Goal: Task Accomplishment & Management: Manage account settings

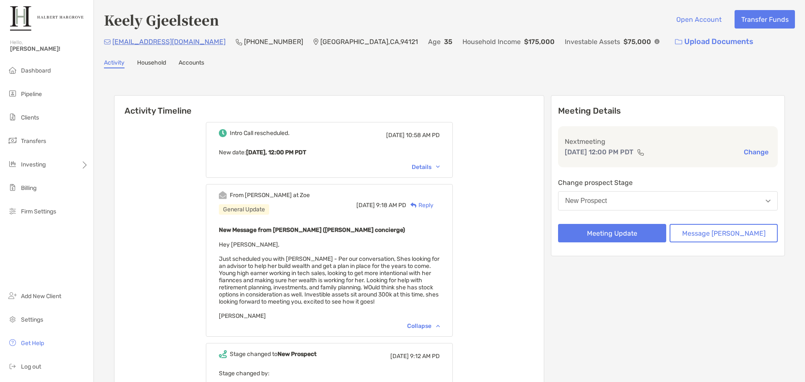
click at [453, 288] on div "From Ariella at Zoe General Update Wed, Aug 20 9:18 AM PD Reply New Message fro…" at bounding box center [329, 260] width 247 height 153
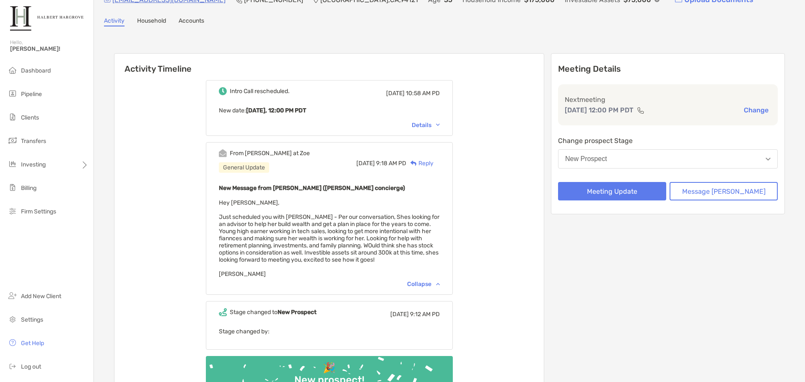
click at [500, 316] on div "Intro Call rescheduled. [DATE] 10:58 AM PD New date : [DATE], 12:00 PM PDT Deta…" at bounding box center [328, 244] width 429 height 341
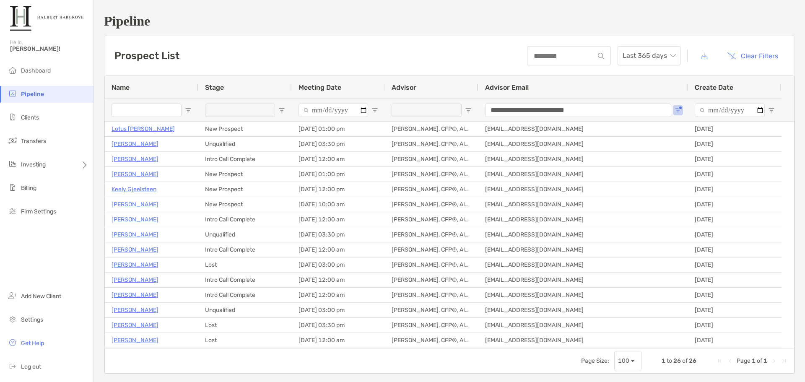
click at [422, 40] on div "Prospect List Last 365 days Clear Filters" at bounding box center [449, 55] width 690 height 39
click at [213, 51] on div "Prospect List Last 365 days Clear Filters" at bounding box center [449, 55] width 690 height 39
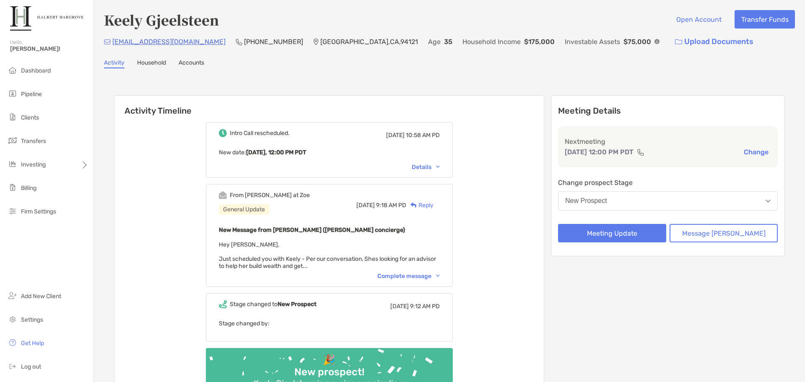
click at [449, 91] on div "Activity Timeline Intro Call rescheduled. [DATE] 10:58 AM PD New date : [DATE],…" at bounding box center [449, 252] width 671 height 331
drag, startPoint x: 226, startPoint y: 19, endPoint x: 143, endPoint y: 22, distance: 82.6
click at [143, 22] on div "Keely Gjeelsteen Open Account Transfer Funds" at bounding box center [449, 19] width 691 height 19
copy h4 "Gjeelsteen"
click at [415, 278] on div "Complete message" at bounding box center [408, 275] width 62 height 7
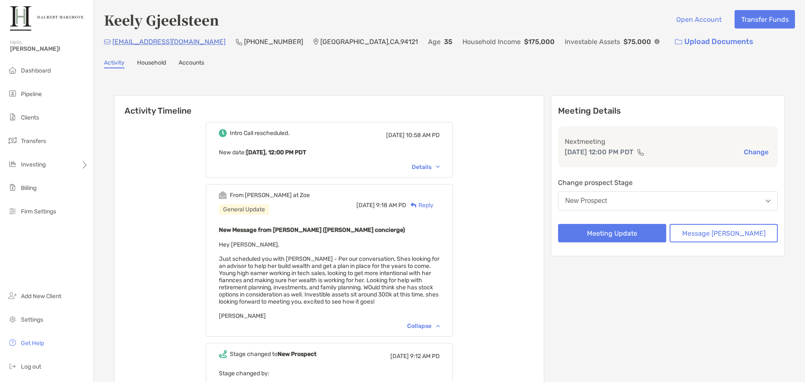
click at [494, 291] on div "Intro Call rescheduled. [DATE] 10:58 AM PD New date : [DATE], 12:00 PM PDT Deta…" at bounding box center [328, 286] width 429 height 341
drag, startPoint x: 489, startPoint y: 76, endPoint x: 620, endPoint y: 119, distance: 137.9
click at [489, 76] on div "Keely Gjeelsteen Open Account Transfer Funds [EMAIL_ADDRESS][DOMAIN_NAME] (831)…" at bounding box center [449, 244] width 711 height 488
click at [460, 88] on div "Activity Timeline Intro Call rescheduled. [DATE] 10:58 AM PD New date : [DATE],…" at bounding box center [449, 277] width 671 height 381
click at [750, 148] on button "Change" at bounding box center [756, 152] width 30 height 9
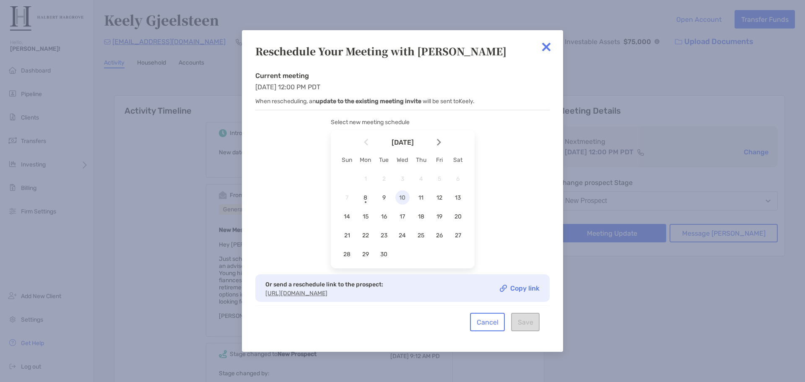
click at [404, 197] on span "10" at bounding box center [402, 197] width 14 height 7
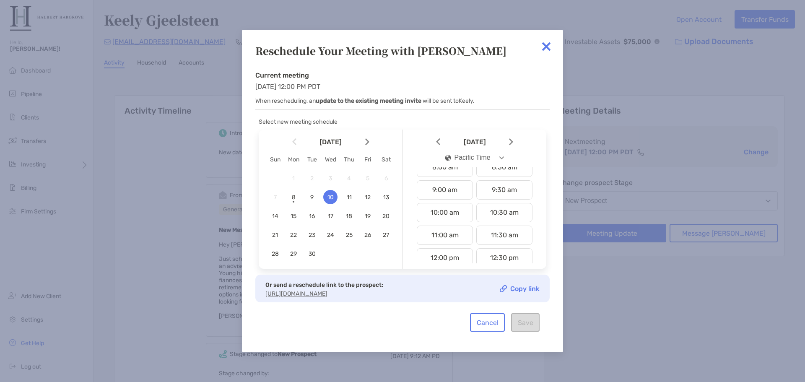
scroll to position [210, 0]
click at [493, 221] on div "11:30 am" at bounding box center [504, 215] width 56 height 19
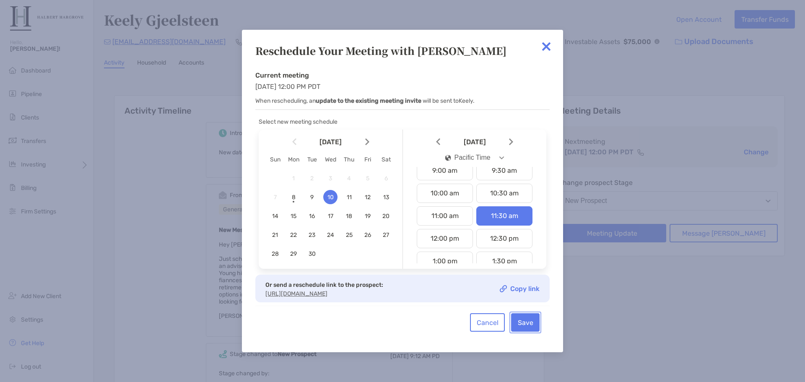
click at [534, 326] on button "Save" at bounding box center [525, 322] width 29 height 18
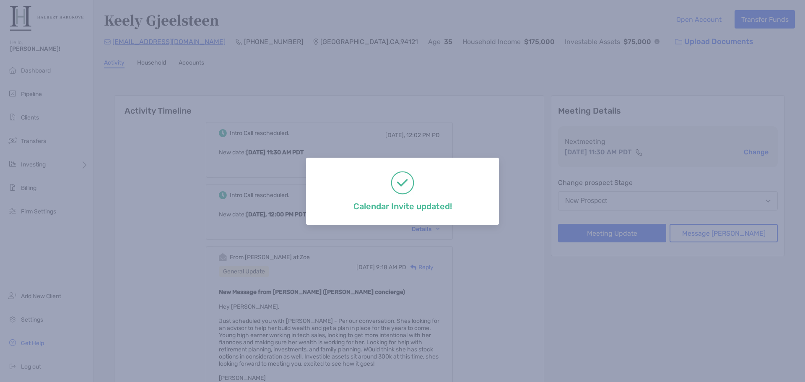
click at [441, 98] on div "Calendar Invite updated!" at bounding box center [402, 191] width 805 height 382
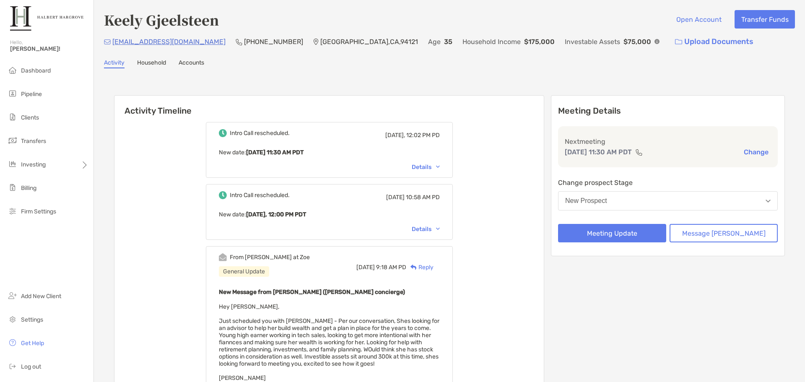
click at [480, 94] on div "Activity Timeline Intro Call rescheduled. [DATE], 12:02 PM PD New date : [DATE]…" at bounding box center [449, 308] width 671 height 443
